Goal: Information Seeking & Learning: Compare options

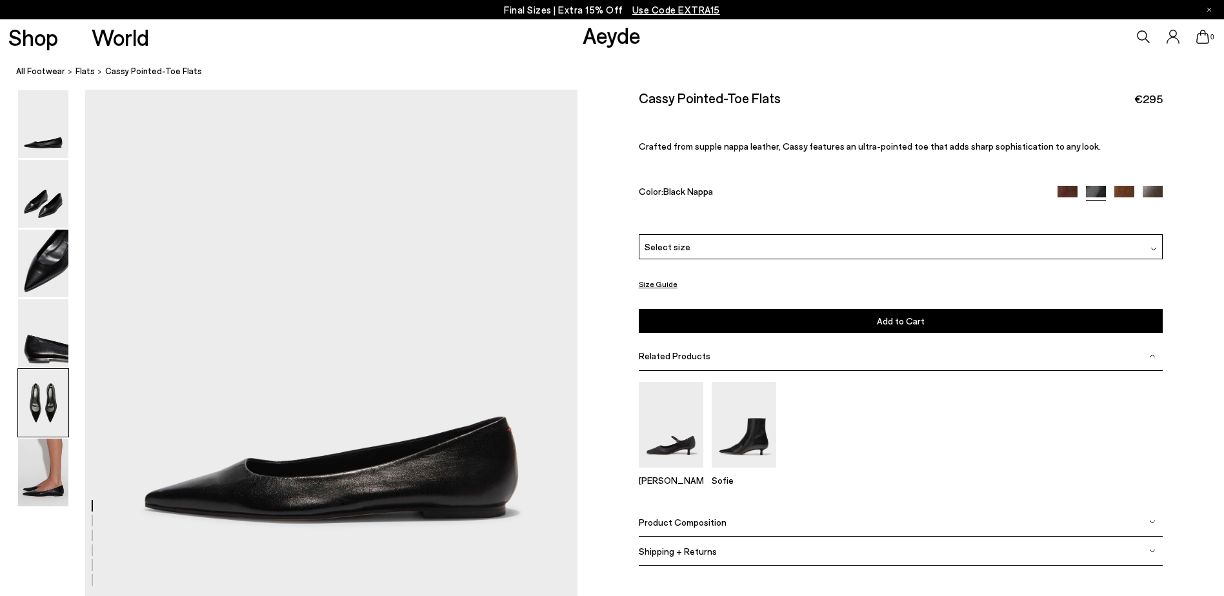
scroll to position [2484, 0]
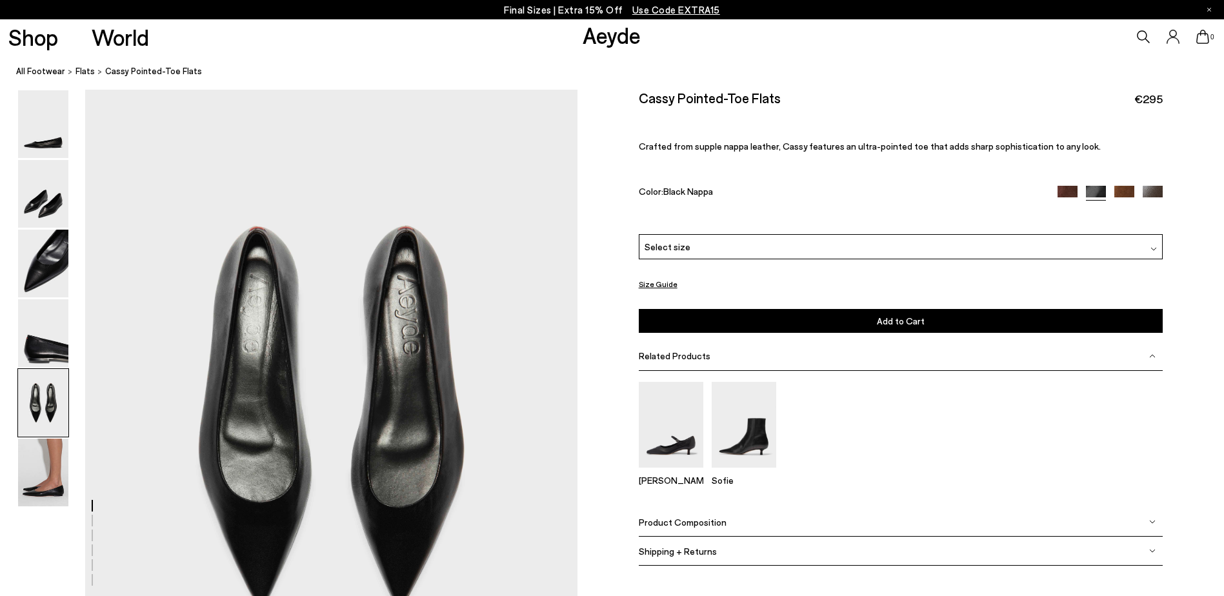
click at [1153, 190] on img at bounding box center [1153, 196] width 20 height 20
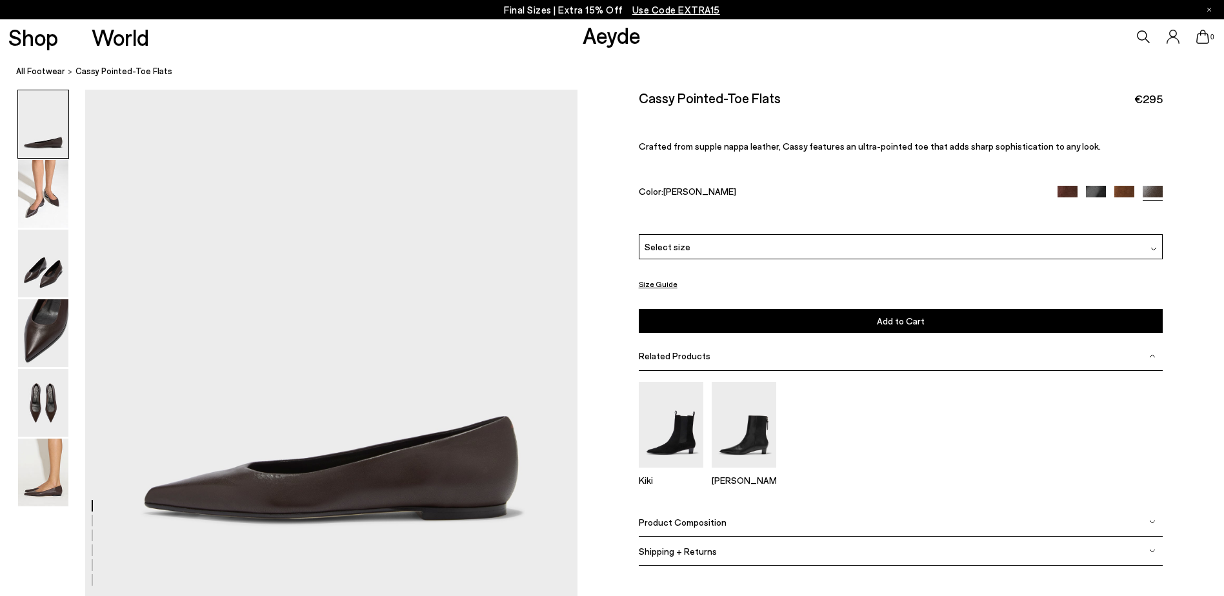
click at [1121, 191] on img at bounding box center [1124, 196] width 20 height 20
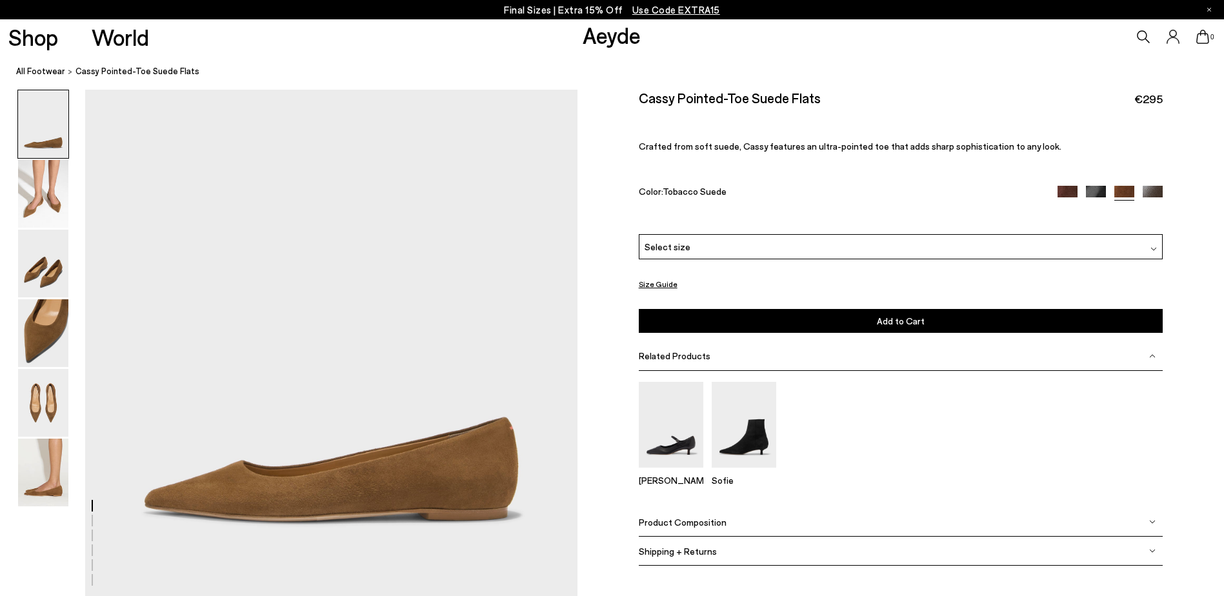
click at [1095, 191] on img at bounding box center [1096, 196] width 20 height 20
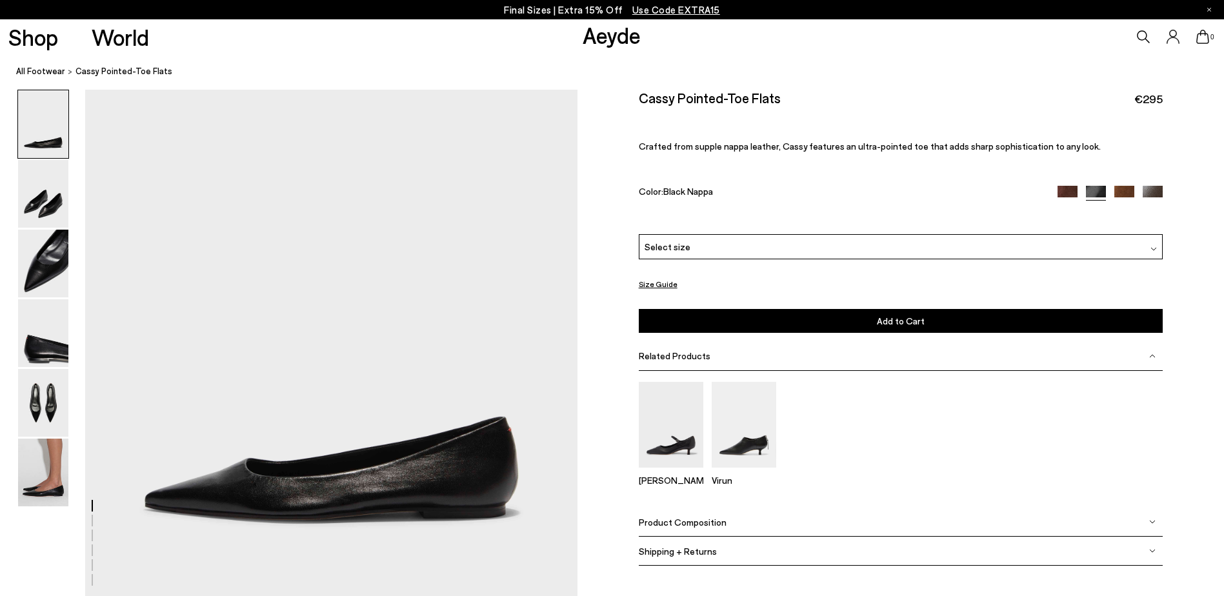
click at [1059, 191] on img at bounding box center [1068, 196] width 20 height 20
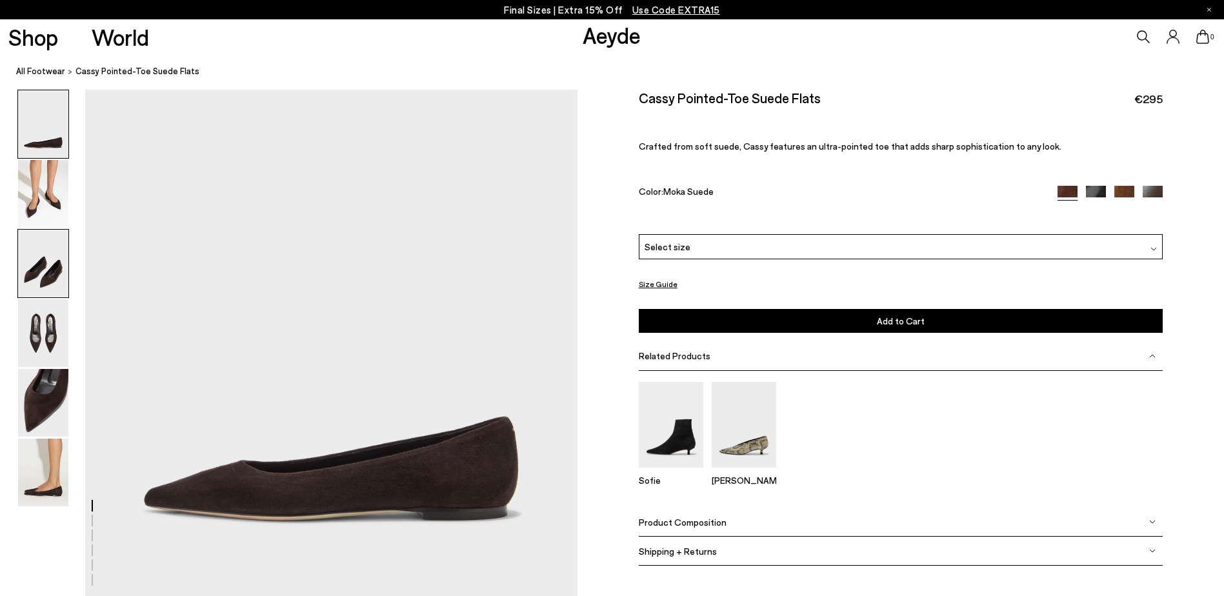
click at [34, 259] on img at bounding box center [43, 264] width 50 height 68
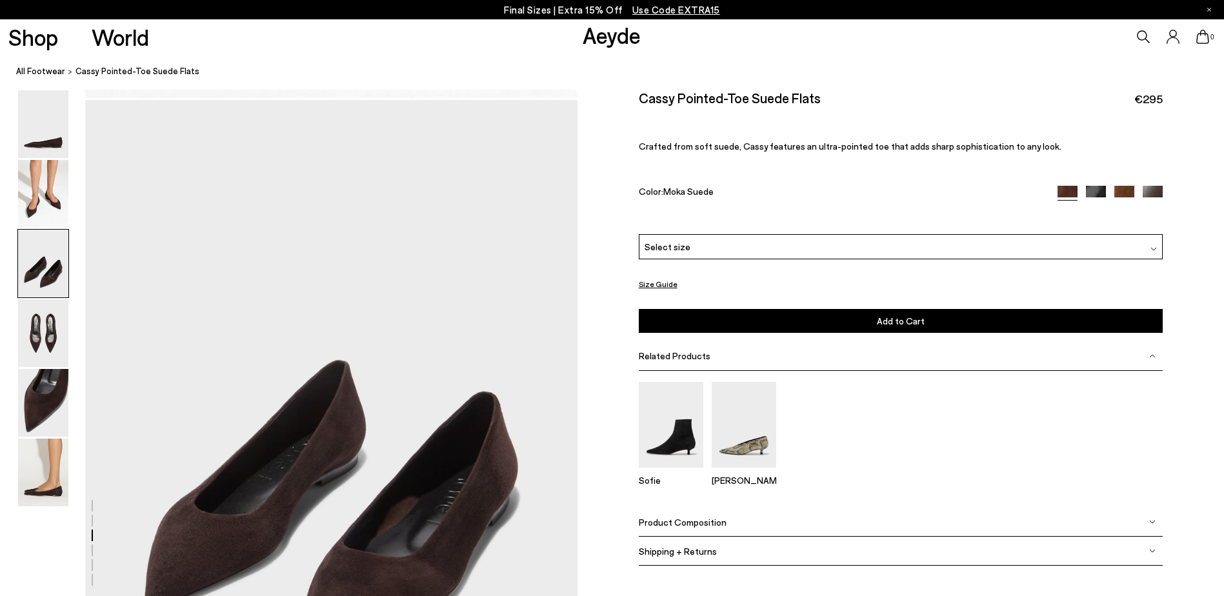
scroll to position [1168, 0]
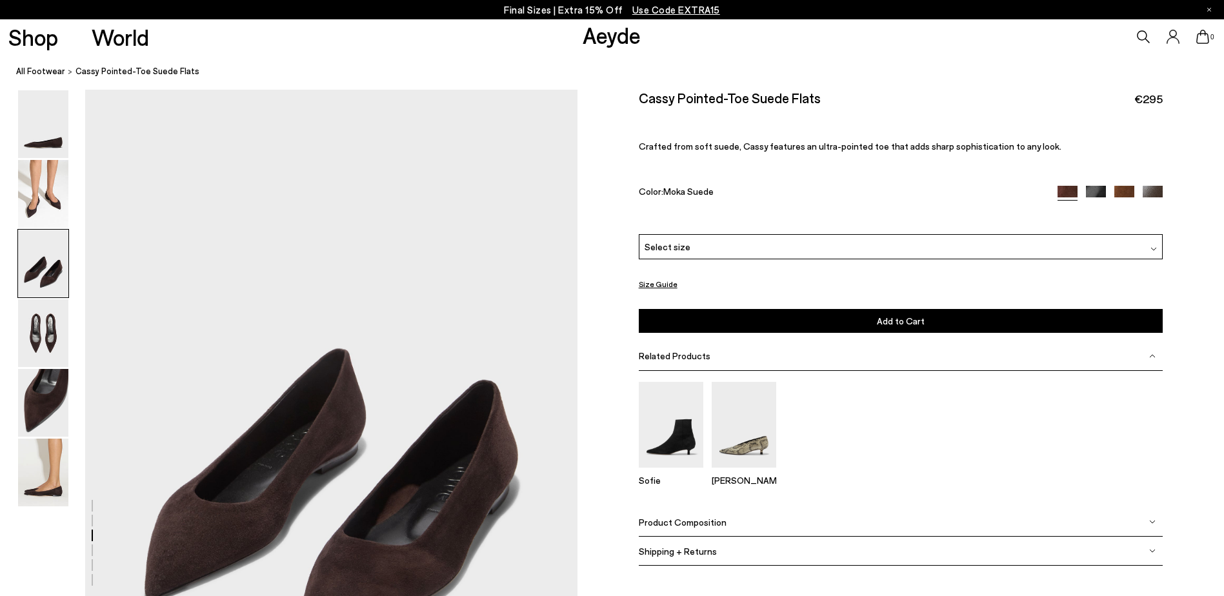
click at [1097, 188] on img at bounding box center [1096, 196] width 20 height 20
